Goal: Task Accomplishment & Management: Complete application form

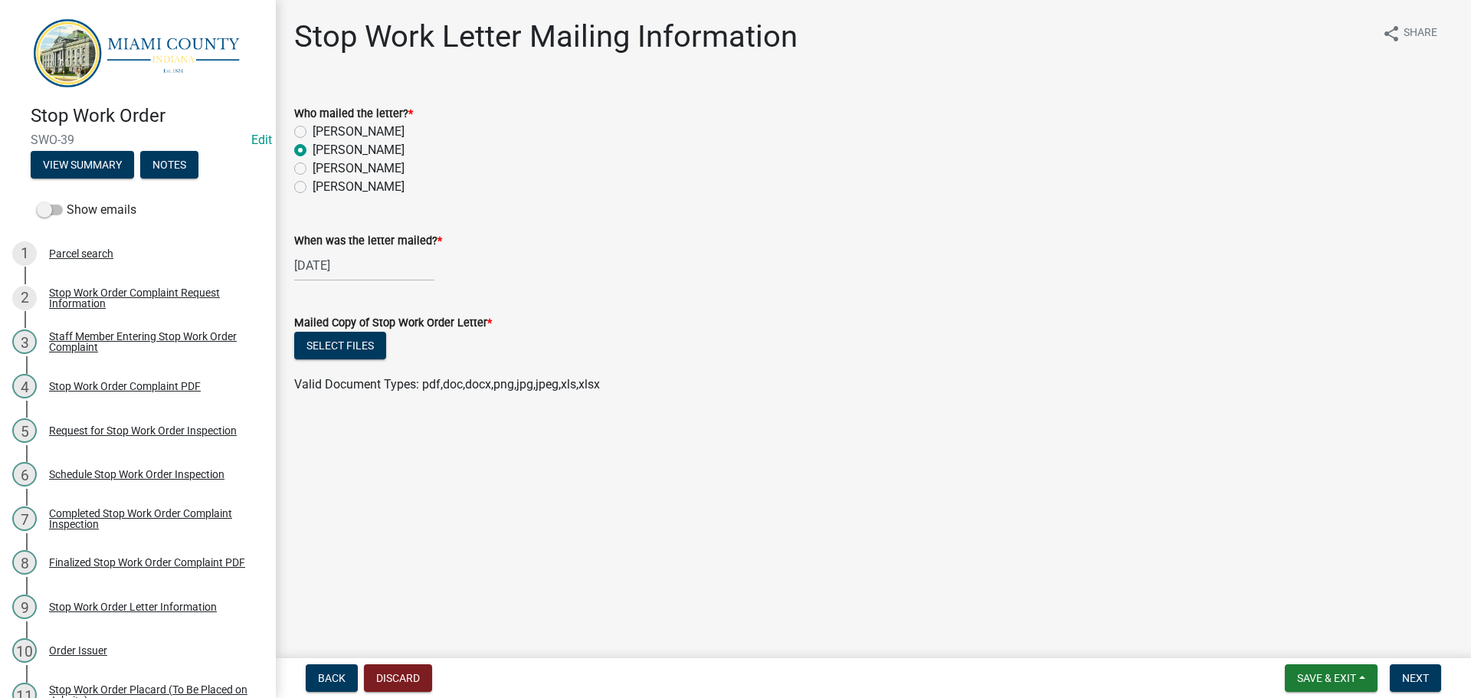
scroll to position [414, 0]
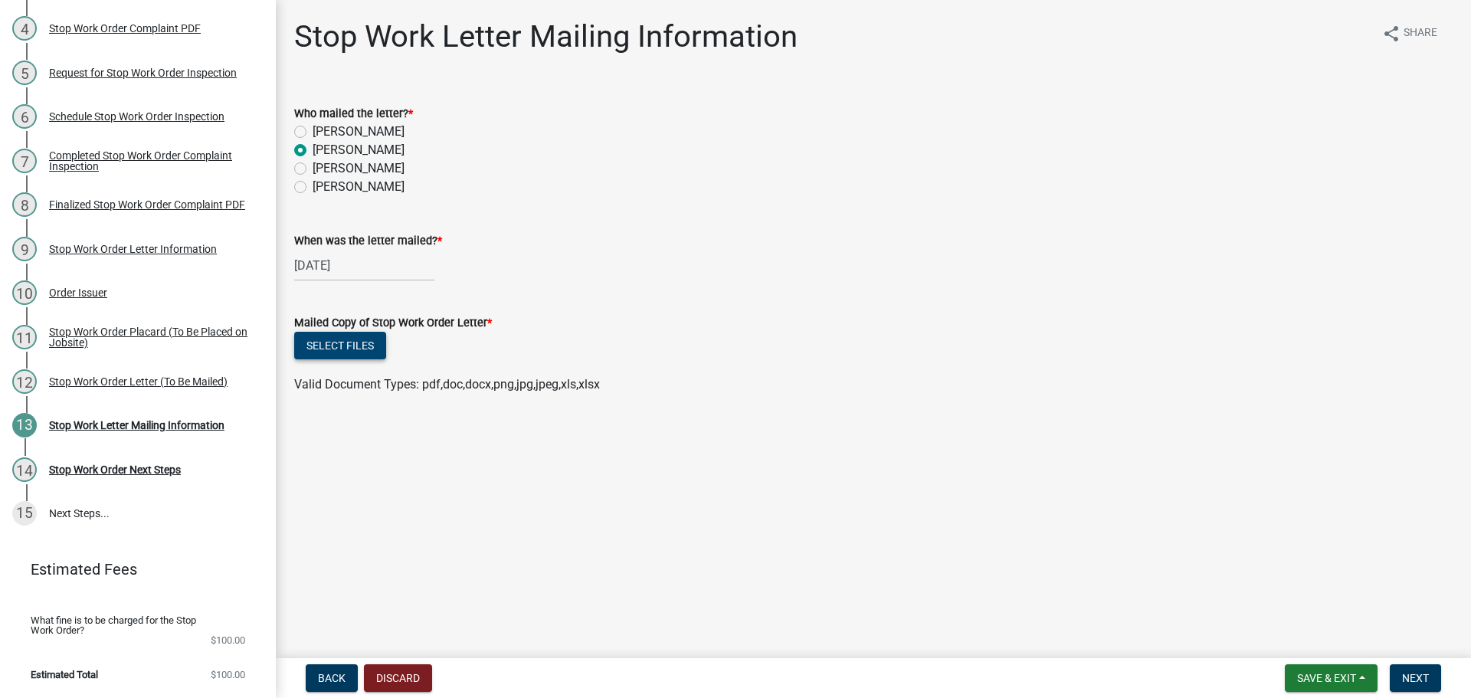
click at [353, 359] on button "Select files" at bounding box center [340, 346] width 92 height 28
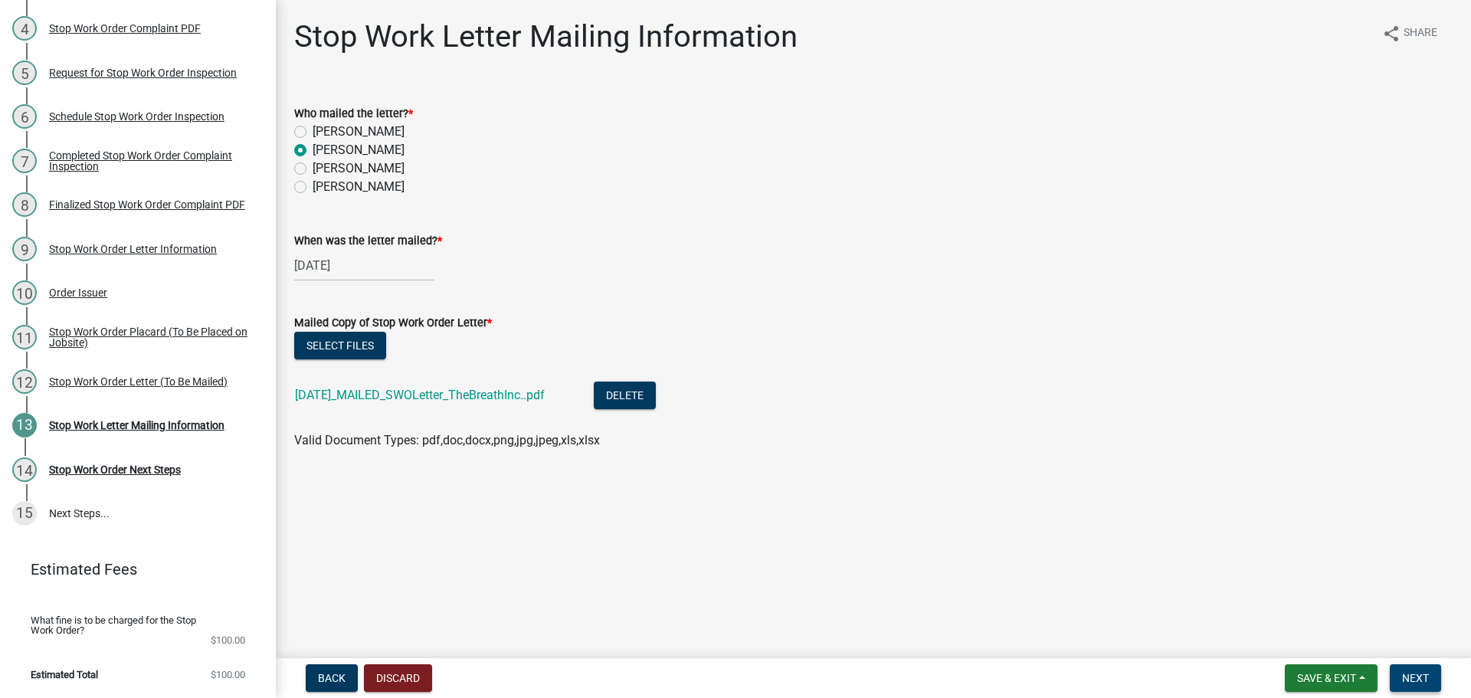
click at [1420, 676] on span "Next" at bounding box center [1415, 678] width 27 height 12
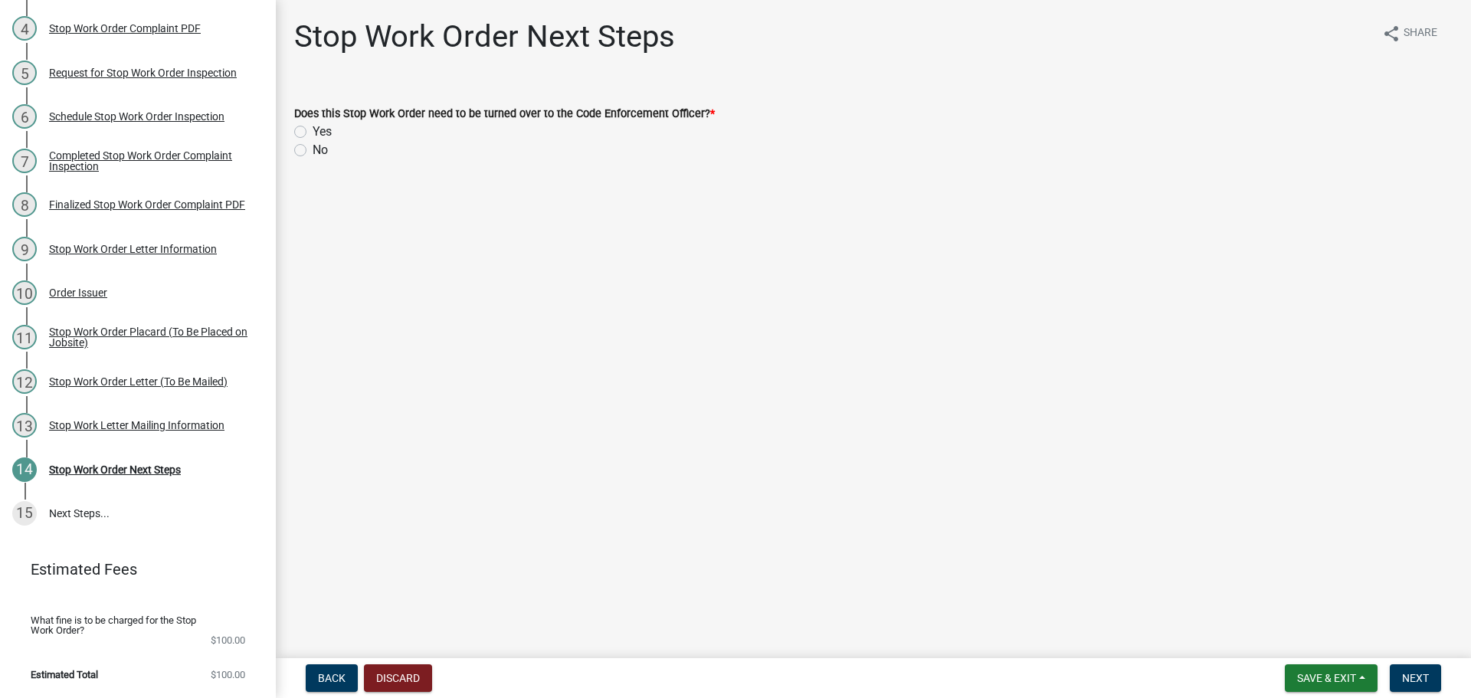
click at [792, 402] on main "Stop Work Order Next Steps share Share Does this Stop Work Order need to be tur…" at bounding box center [873, 326] width 1195 height 652
click at [1347, 683] on button "Save & Exit" at bounding box center [1331, 678] width 93 height 28
click at [1273, 641] on button "Save & Exit" at bounding box center [1316, 634] width 123 height 37
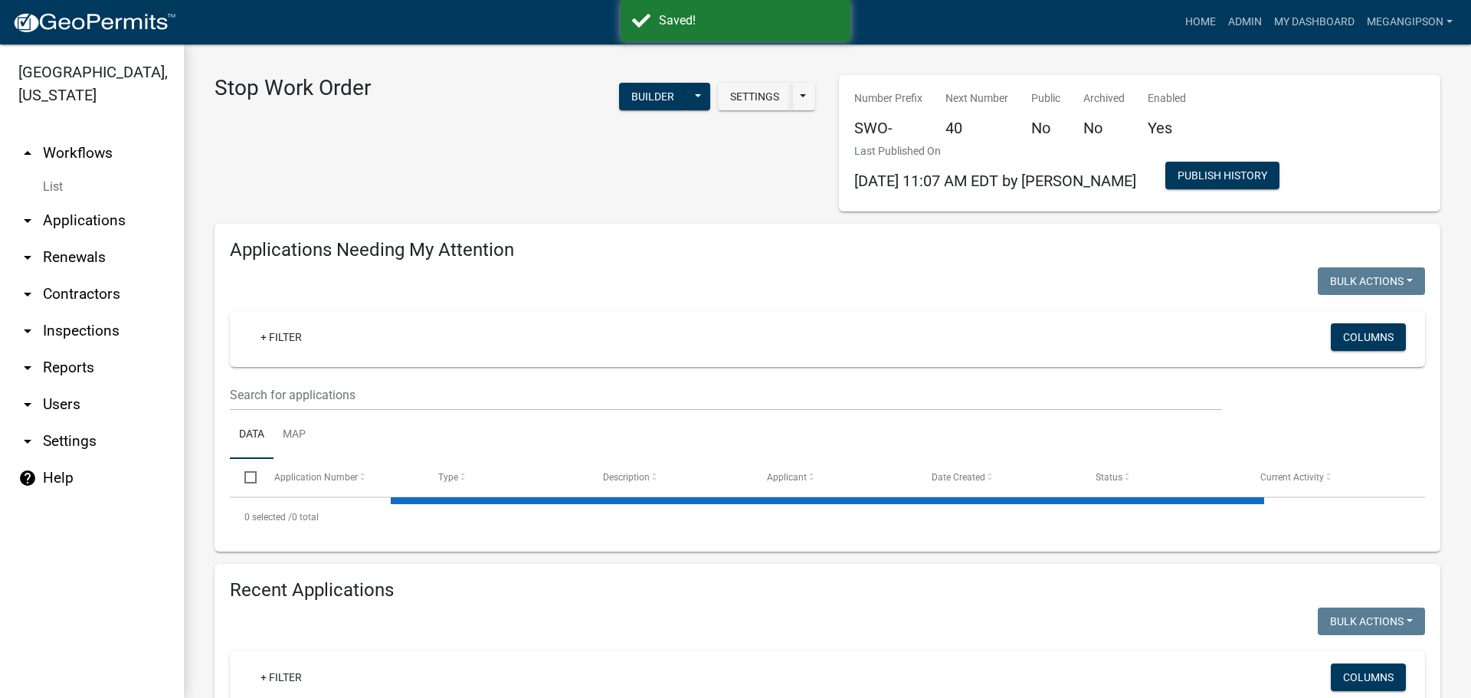
select select "3: 100"
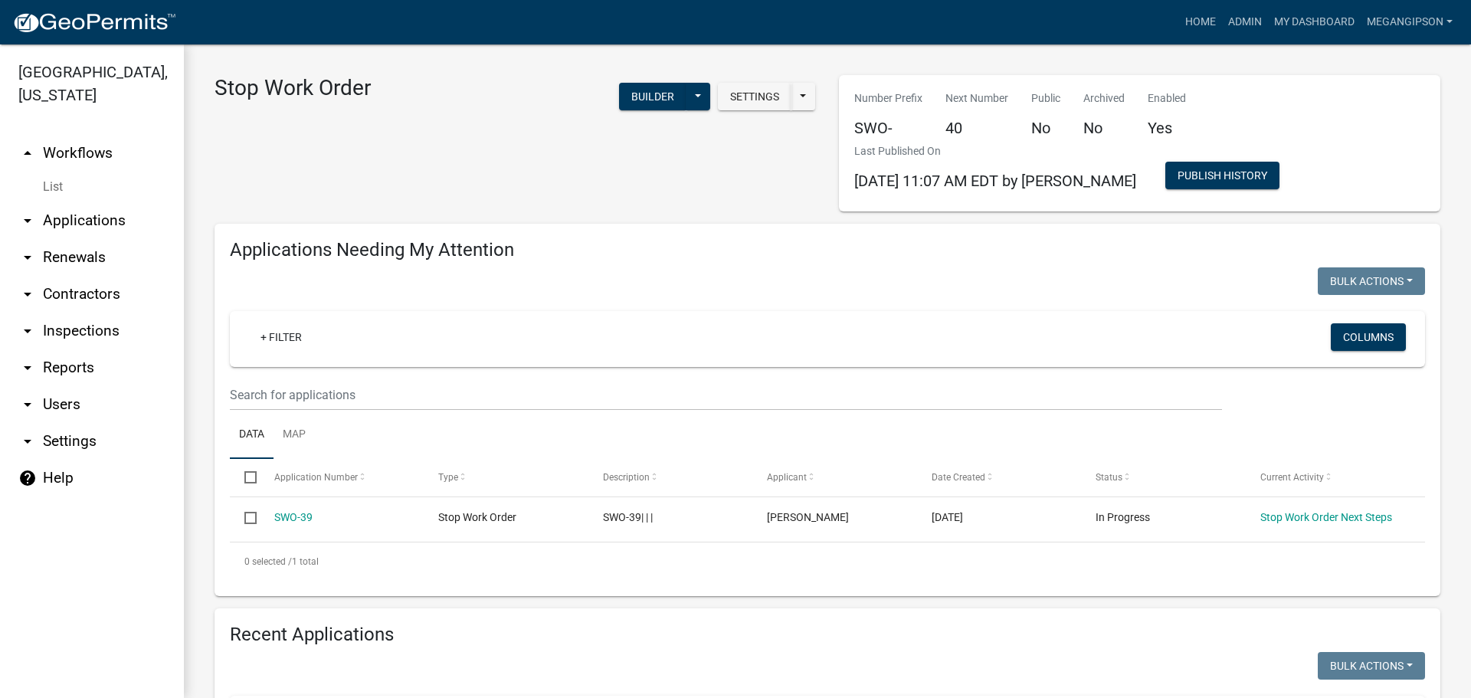
click at [523, 172] on div "Stop Work Order Settings Start Application URL Start Application URL With Parce…" at bounding box center [515, 143] width 625 height 136
